Goal: Information Seeking & Learning: Learn about a topic

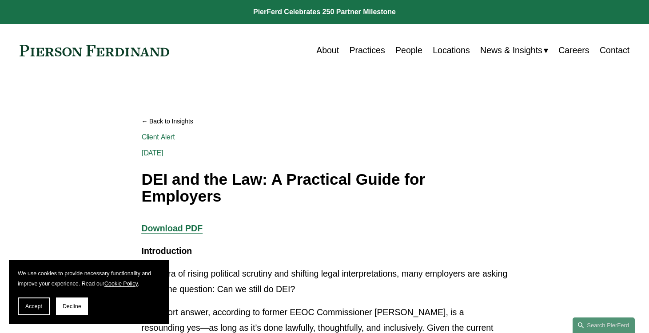
click at [366, 1] on link at bounding box center [324, 12] width 649 height 24
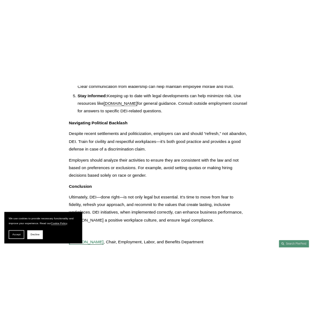
scroll to position [1022, 0]
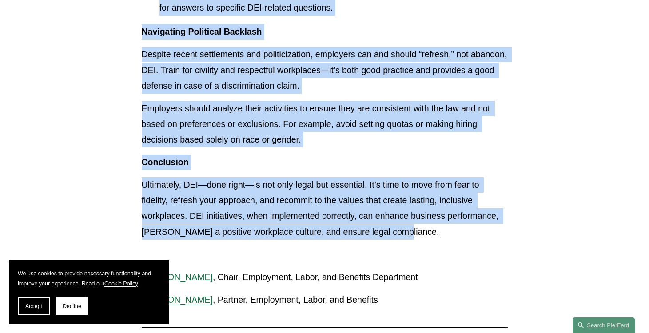
drag, startPoint x: 142, startPoint y: 173, endPoint x: 398, endPoint y: 212, distance: 259.4
copy div "DEI and the Law: A Practical Guide for Employers Client Alert Apr 21 Written By…"
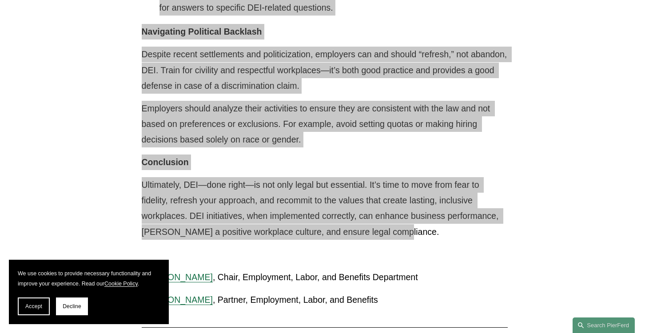
drag, startPoint x: 285, startPoint y: 0, endPoint x: 377, endPoint y: 120, distance: 151.2
click at [377, 120] on p "Employers should analyze their activities to ensure they are consistent with th…" at bounding box center [325, 124] width 366 height 47
